Goal: Information Seeking & Learning: Learn about a topic

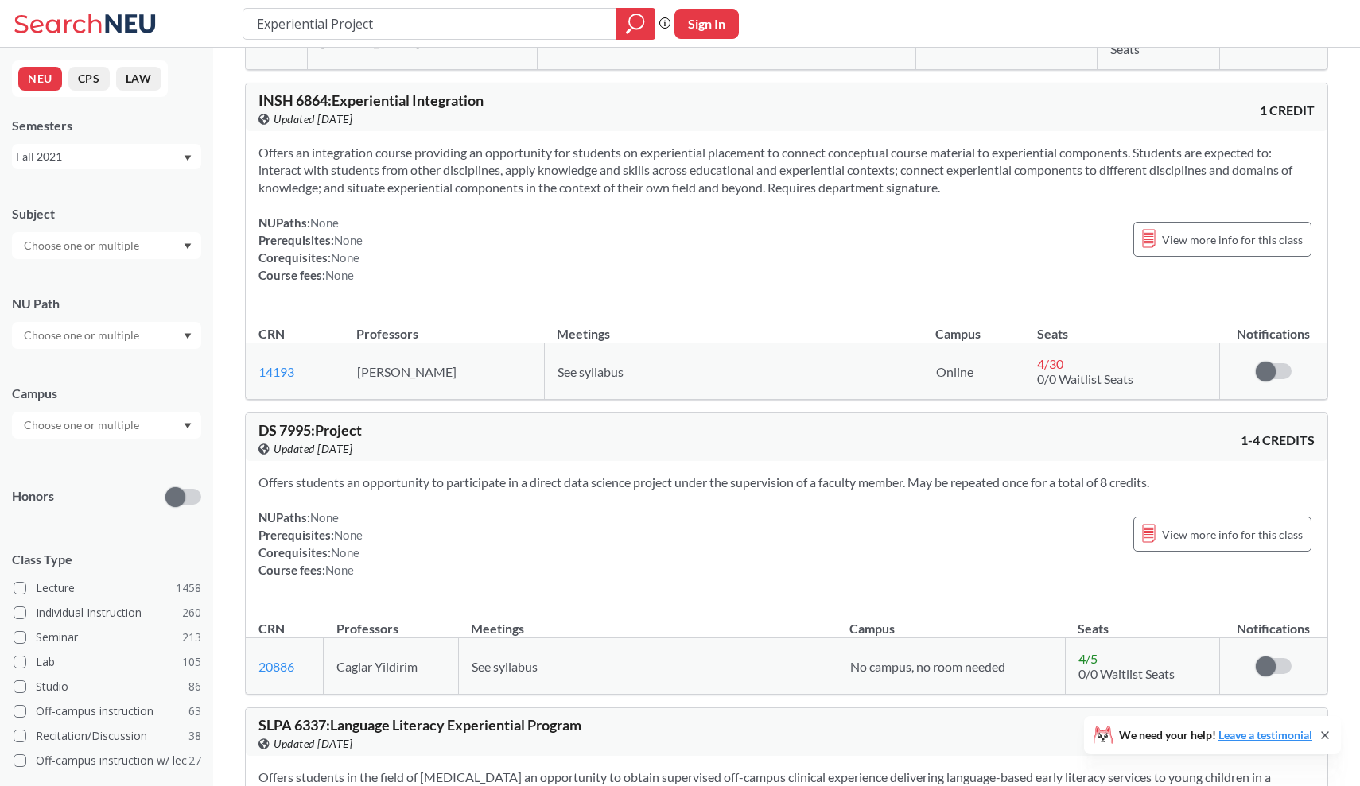
scroll to position [1080, 0]
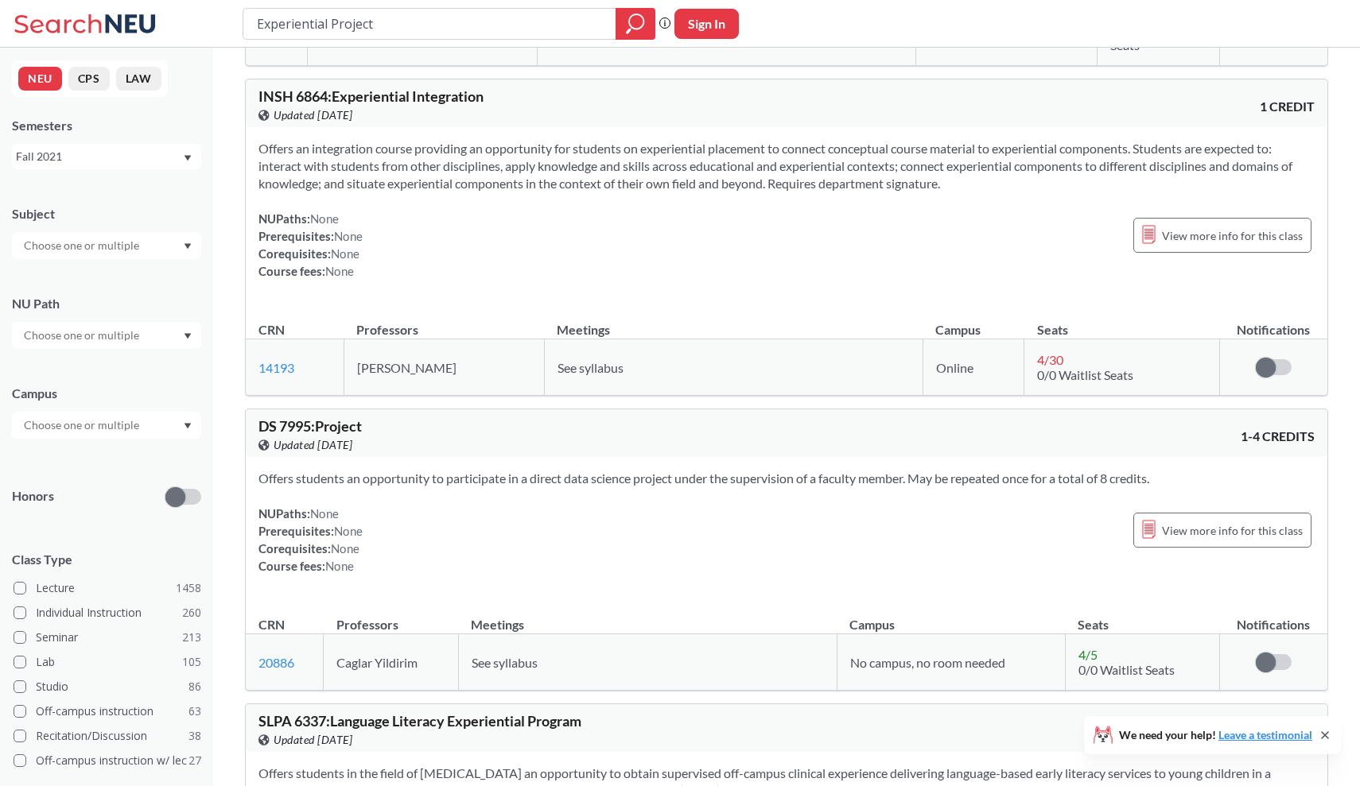
click at [123, 253] on input "text" at bounding box center [83, 245] width 134 height 19
click at [113, 330] on p "Industrial Engineering" at bounding box center [111, 332] width 180 height 16
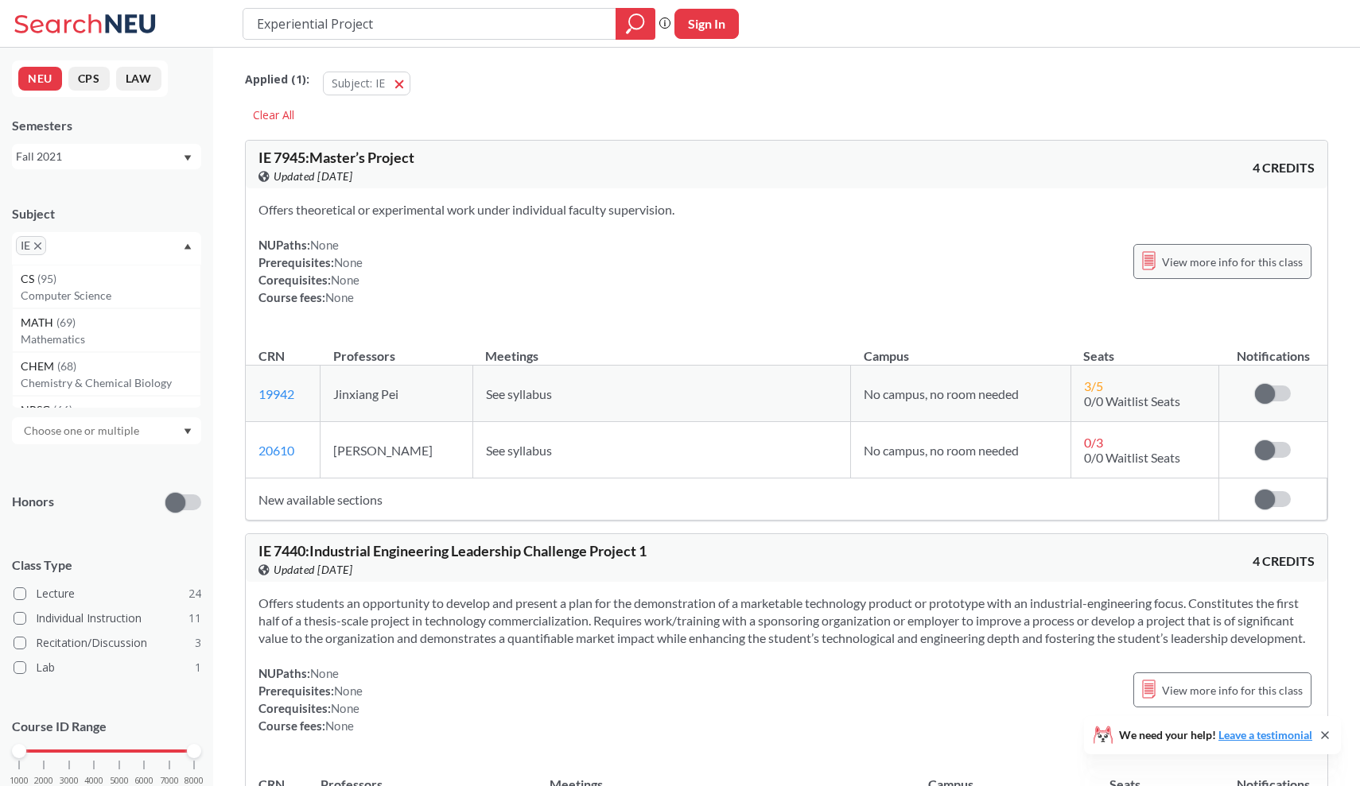
click at [1185, 276] on div "View more info for this class" at bounding box center [1222, 261] width 178 height 35
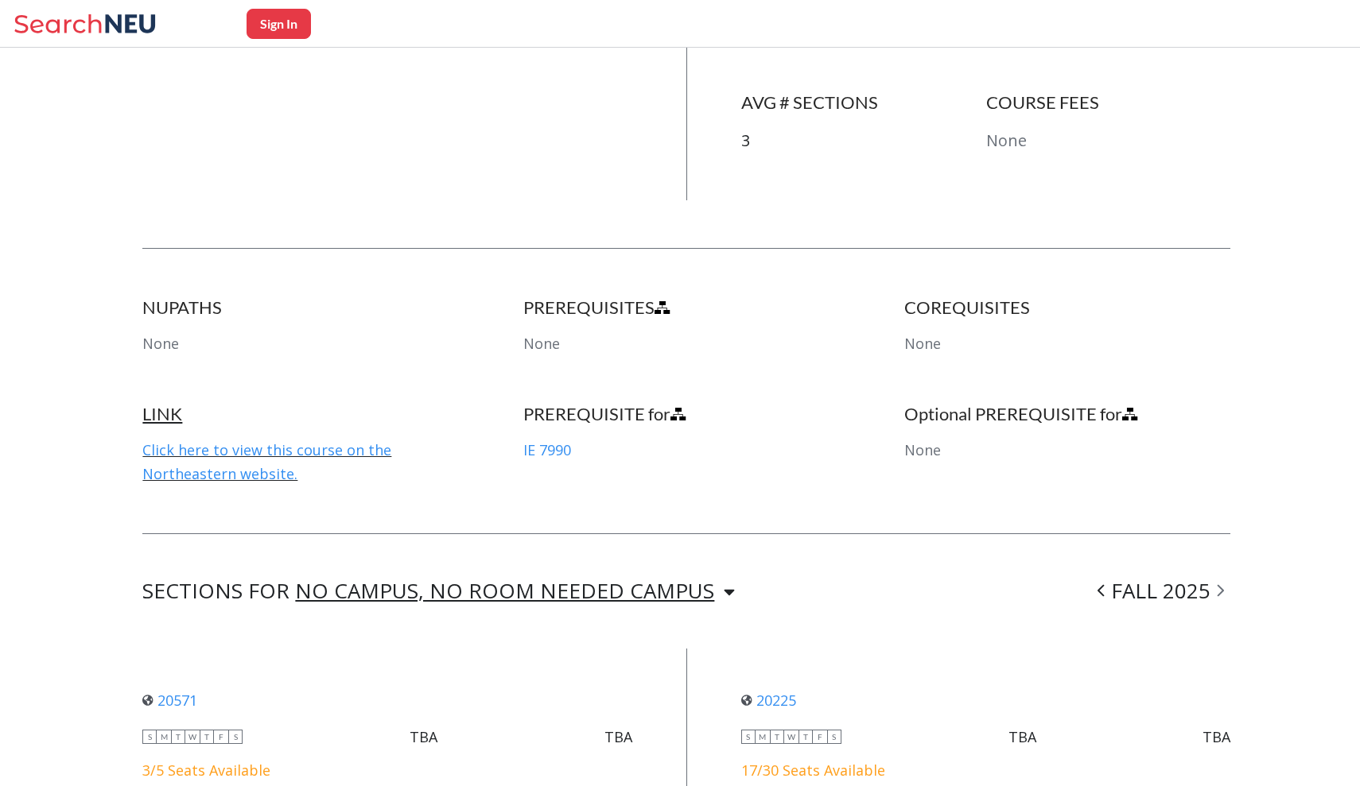
scroll to position [670, 0]
click at [344, 443] on link "Click here to view this course on the Northeastern website." at bounding box center [266, 461] width 249 height 43
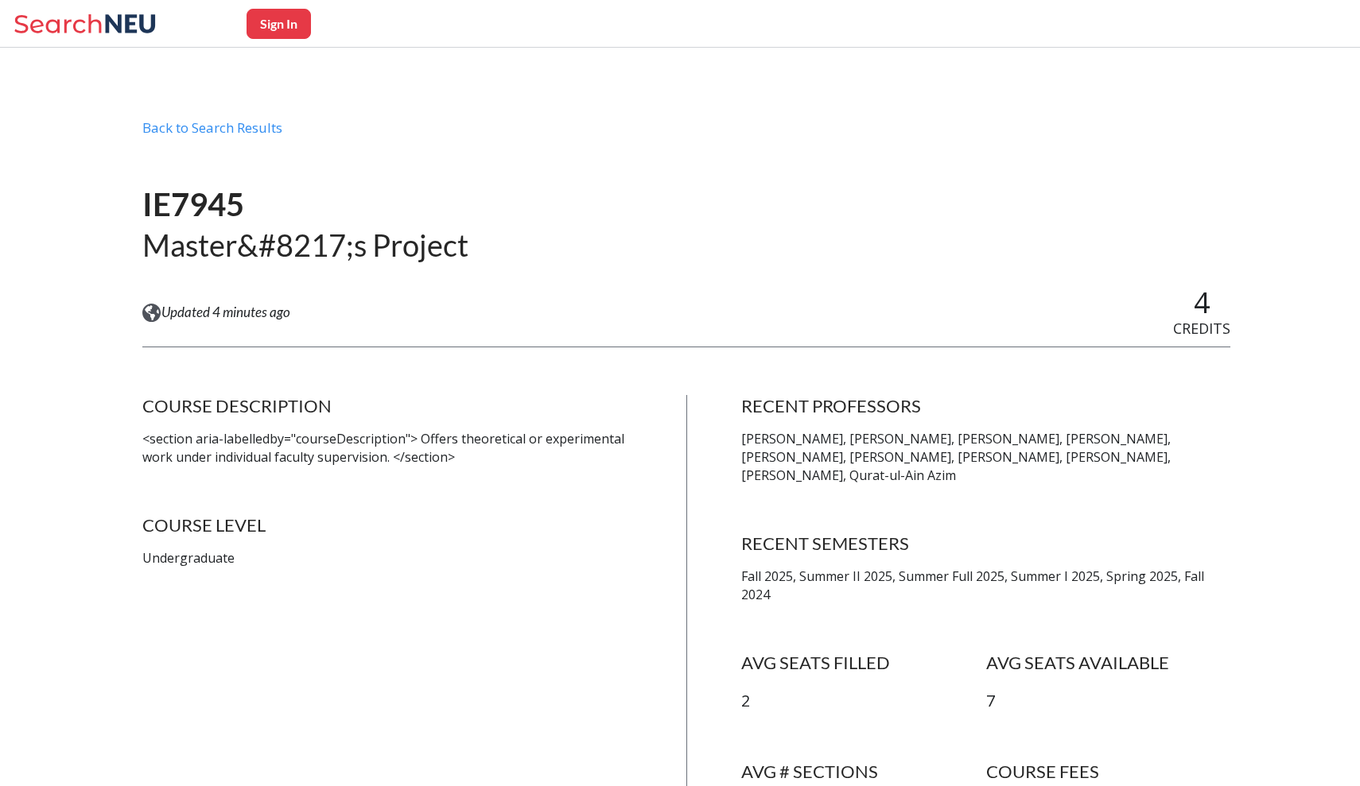
scroll to position [0, 0]
click at [200, 125] on div "Back to Search Results" at bounding box center [686, 134] width 1088 height 30
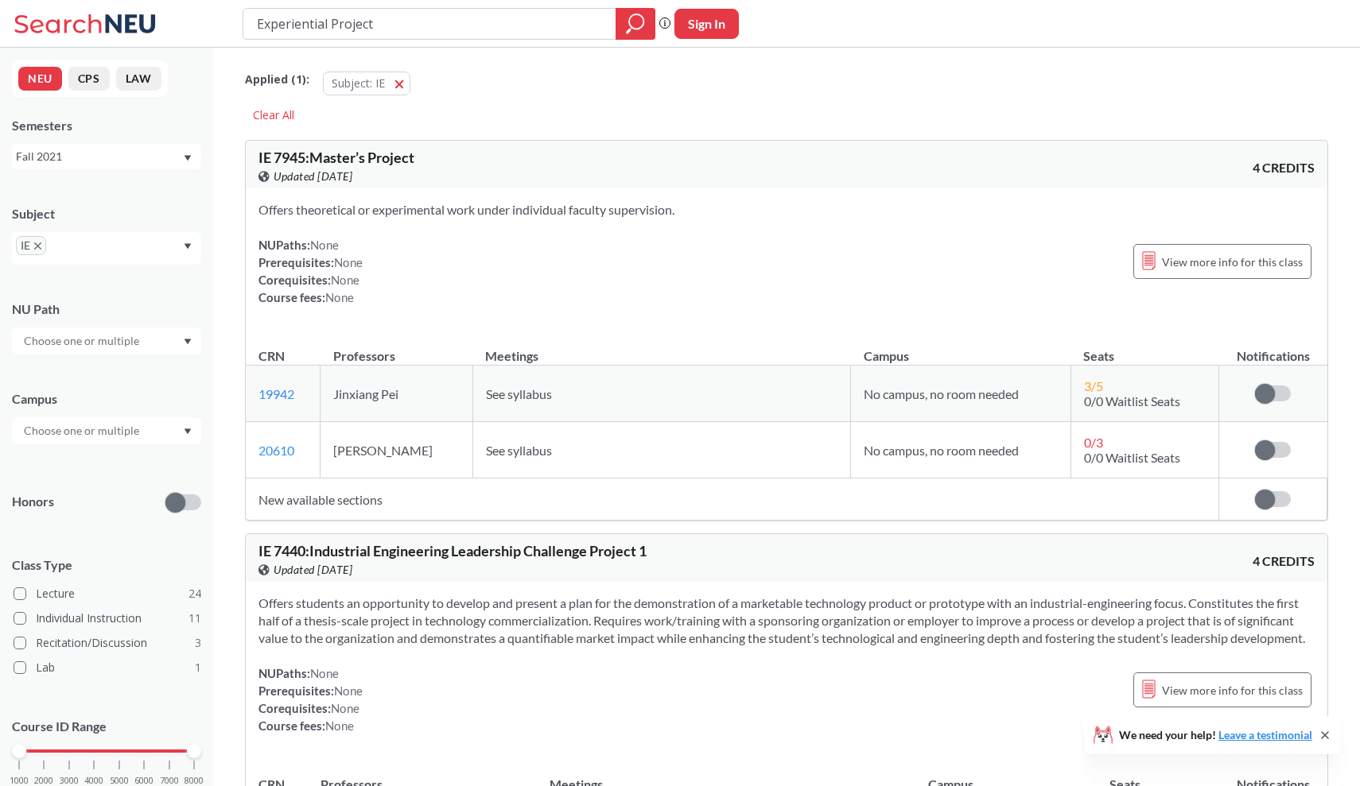
click at [167, 338] on div at bounding box center [106, 341] width 189 height 27
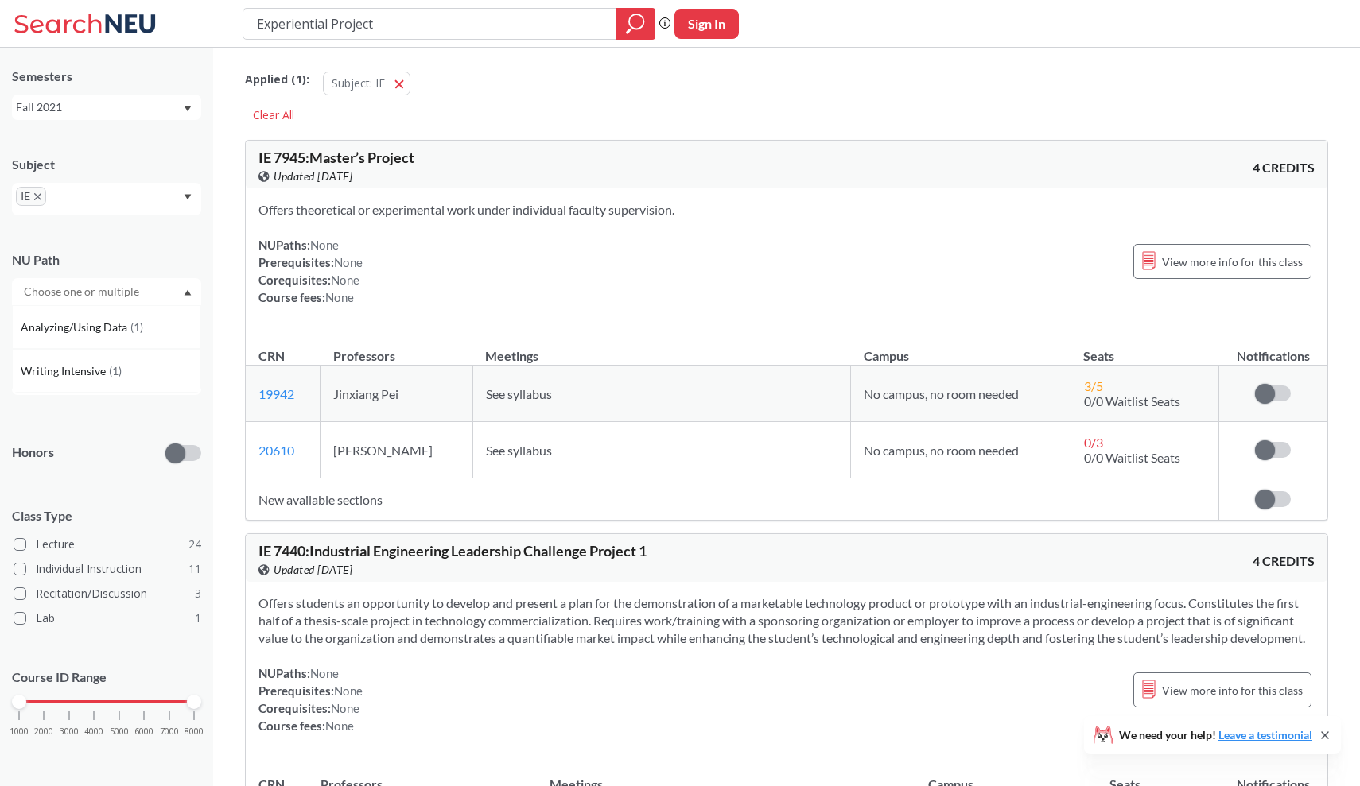
scroll to position [5, 0]
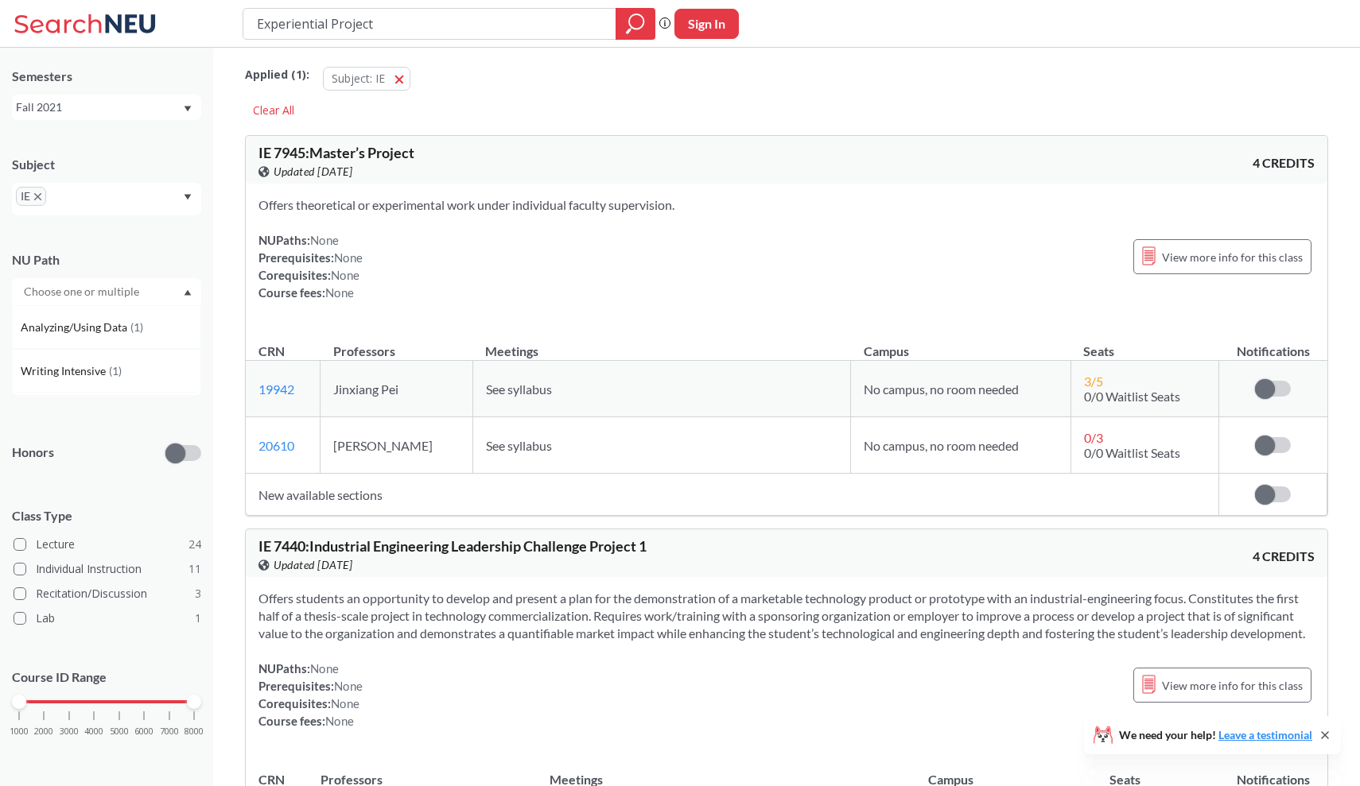
click at [181, 294] on div at bounding box center [106, 291] width 189 height 27
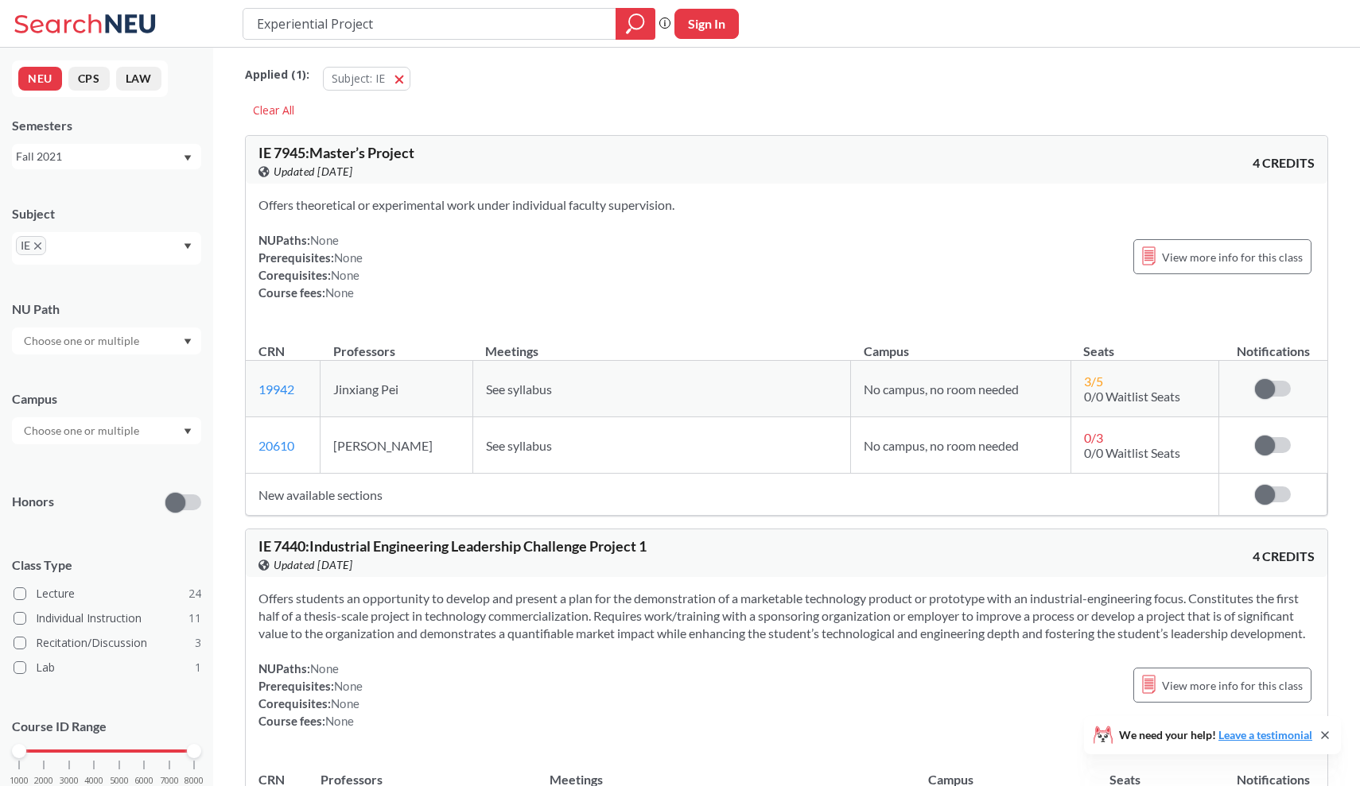
scroll to position [0, 0]
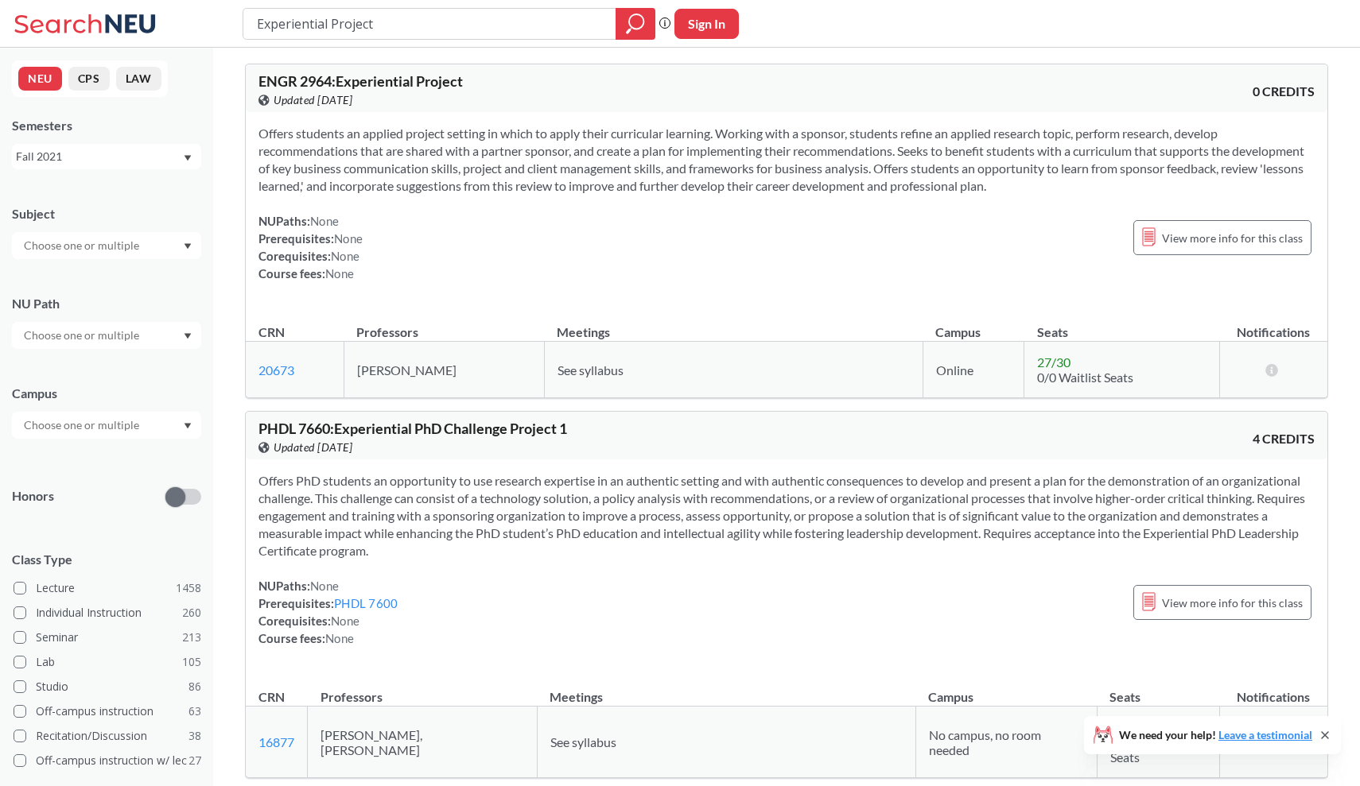
scroll to position [1080, 0]
